Goal: Go to known website: Access a specific website the user already knows

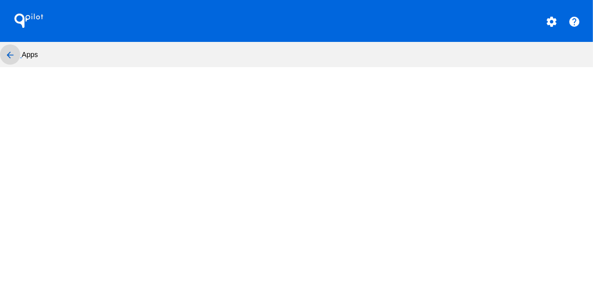
click at [11, 55] on mat-icon "arrow_back" at bounding box center [10, 55] width 12 height 12
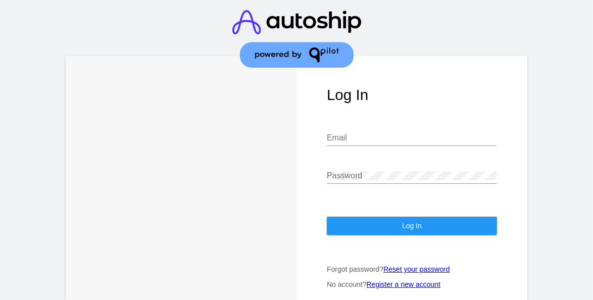
type input "[EMAIL_ADDRESS][DOMAIN_NAME]"
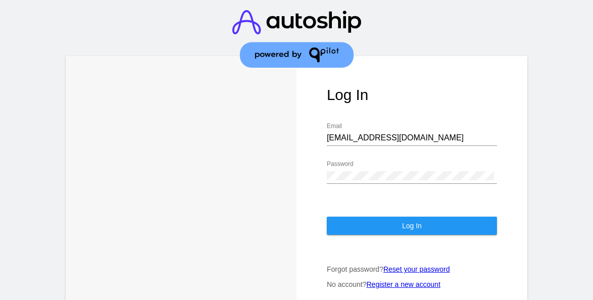
click at [409, 222] on span "Log In" at bounding box center [412, 226] width 20 height 8
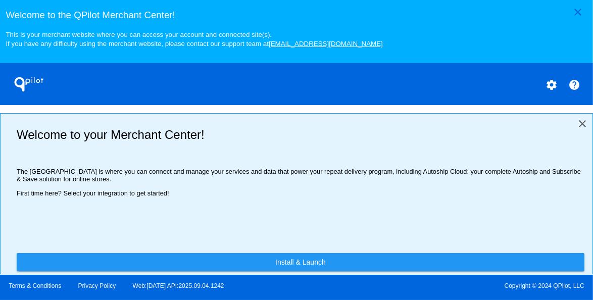
click at [577, 122] on mat-icon "close" at bounding box center [583, 124] width 12 height 12
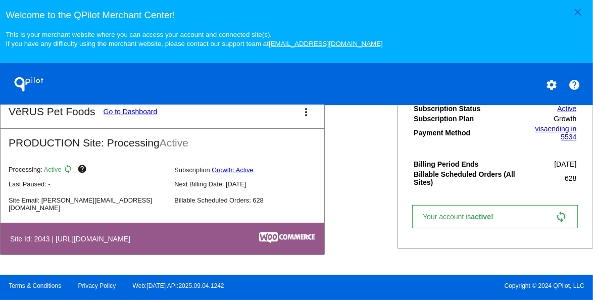
scroll to position [234, 0]
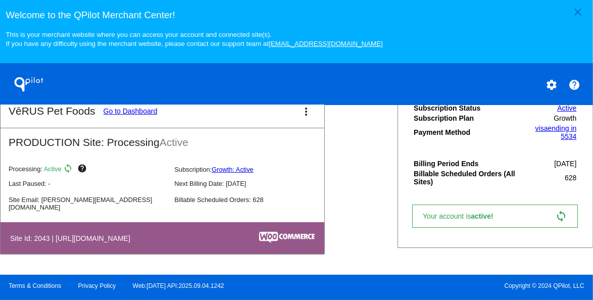
click at [133, 113] on link "Go to Dashboard" at bounding box center [131, 111] width 54 height 8
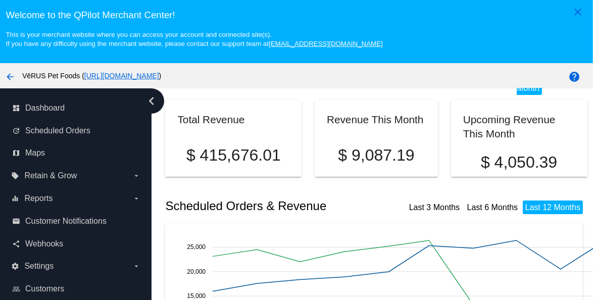
scroll to position [51, 0]
